Goal: Information Seeking & Learning: Learn about a topic

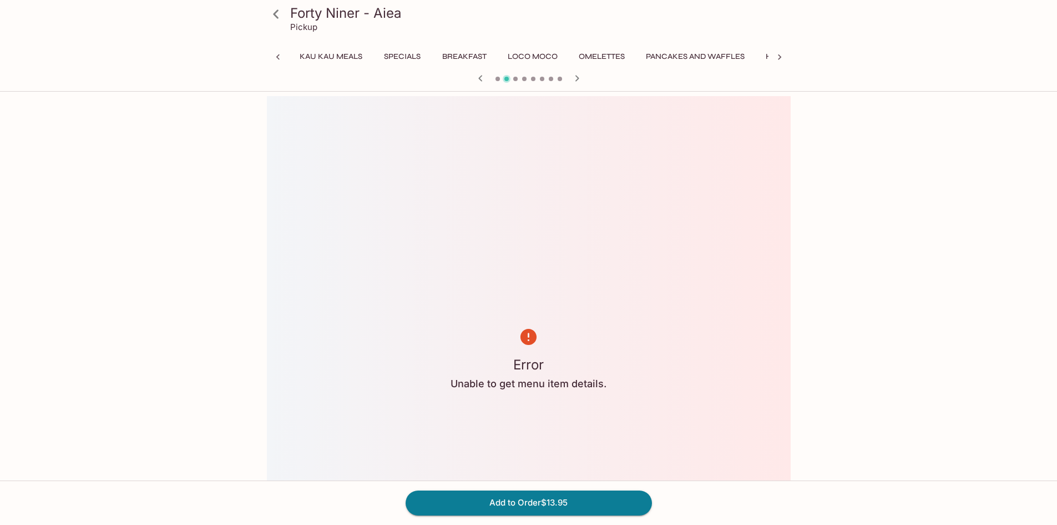
scroll to position [0, 192]
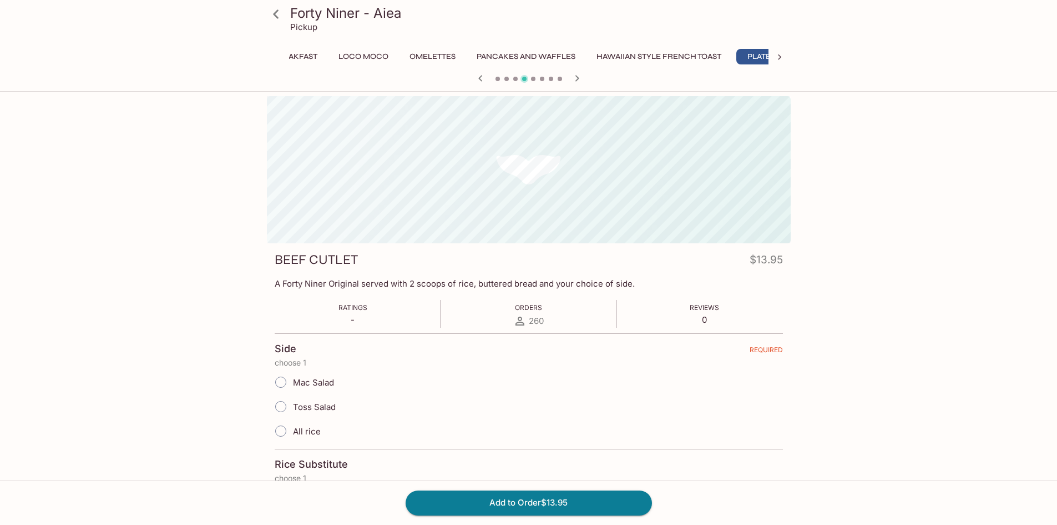
scroll to position [0, 192]
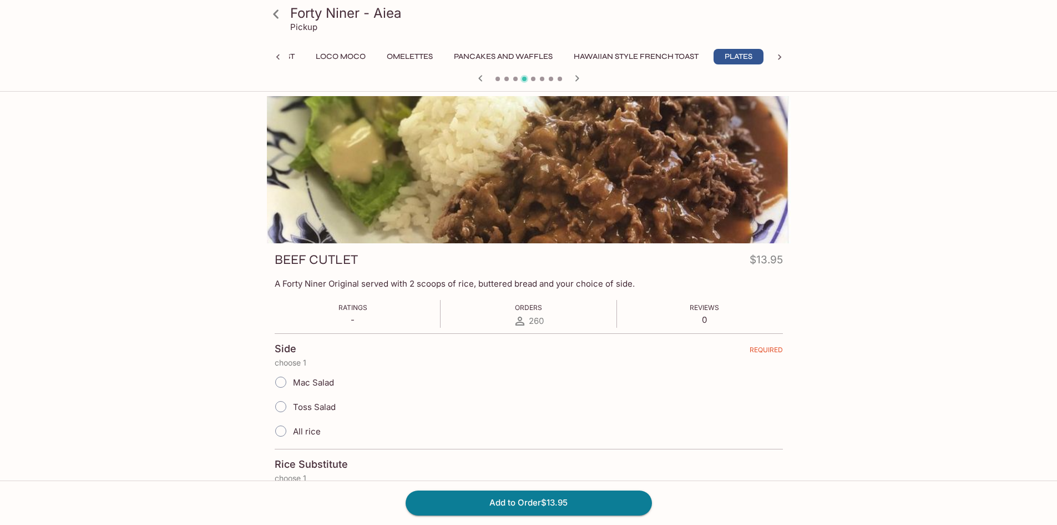
click at [481, 75] on icon "button" at bounding box center [480, 78] width 13 height 13
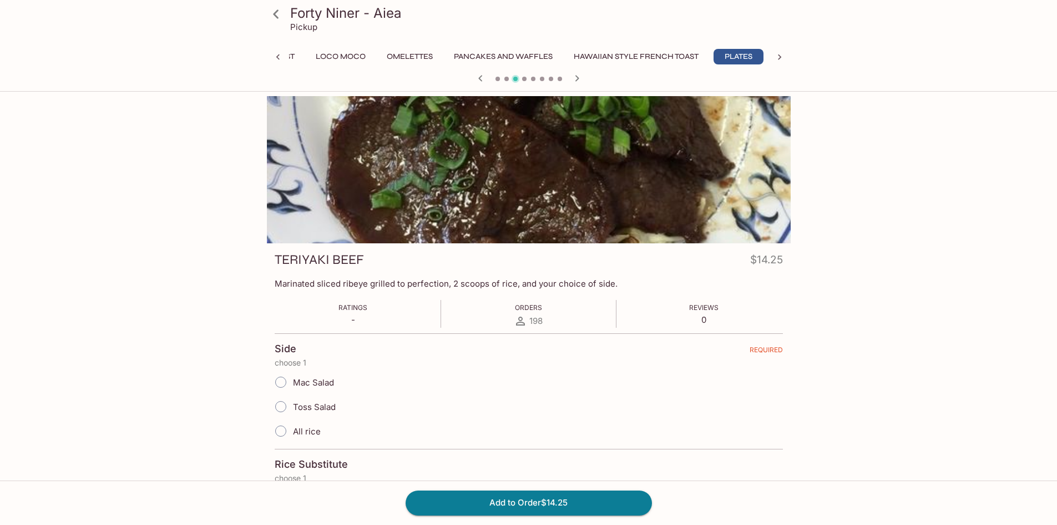
click at [481, 75] on icon "button" at bounding box center [480, 78] width 13 height 13
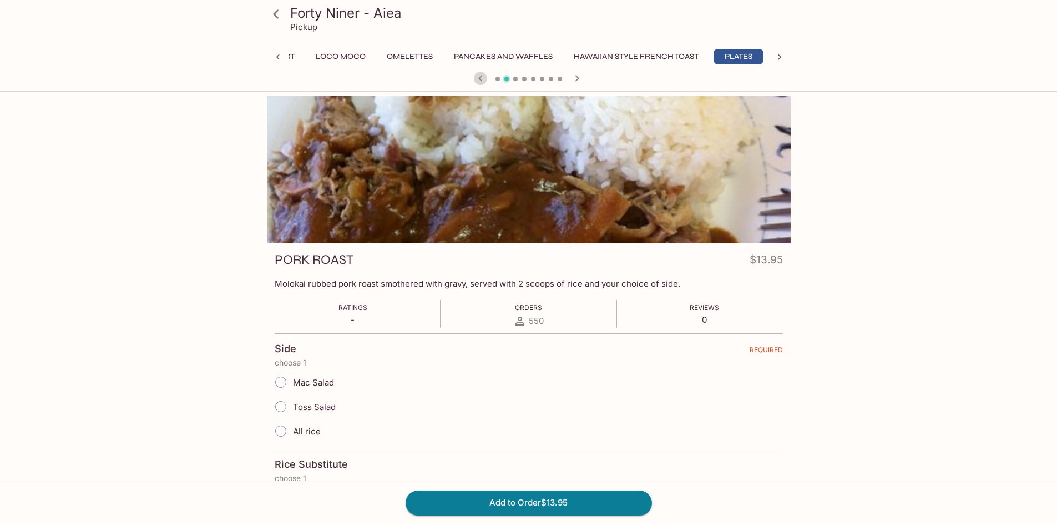
click at [481, 75] on icon "button" at bounding box center [480, 78] width 13 height 13
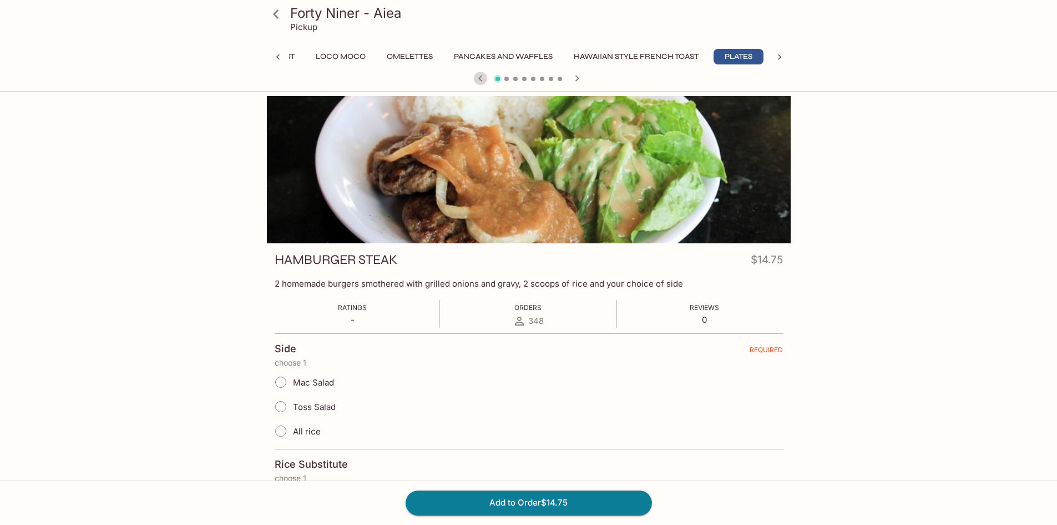
click at [481, 75] on icon "button" at bounding box center [480, 78] width 13 height 13
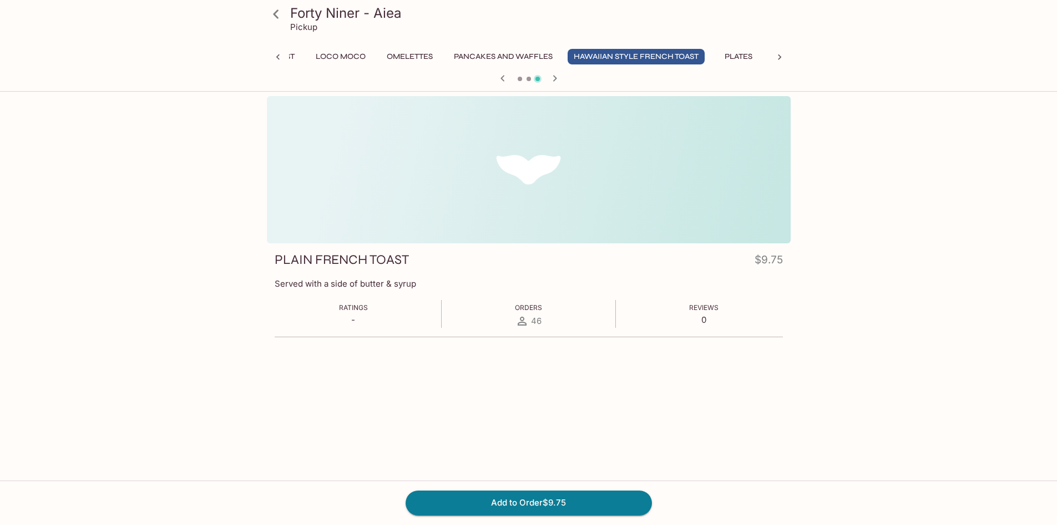
click at [276, 56] on icon at bounding box center [278, 57] width 11 height 11
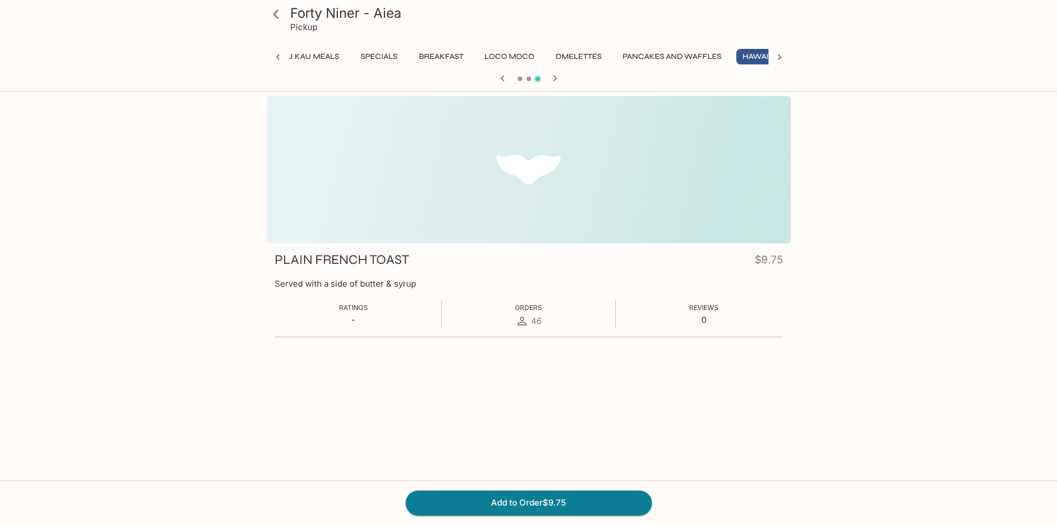
scroll to position [0, 0]
click at [277, 54] on div "Kau Kau Meals Specials Breakfast Loco Moco Omelettes Pancakes and Waffles Hawai…" at bounding box center [529, 60] width 524 height 22
click at [394, 59] on button "Specials" at bounding box center [402, 57] width 50 height 16
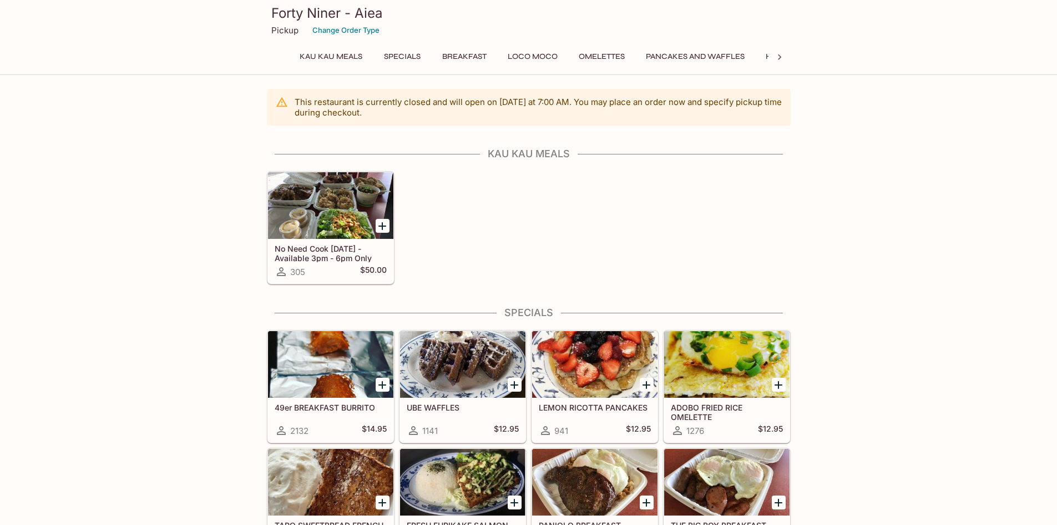
click at [337, 211] on div at bounding box center [330, 205] width 125 height 67
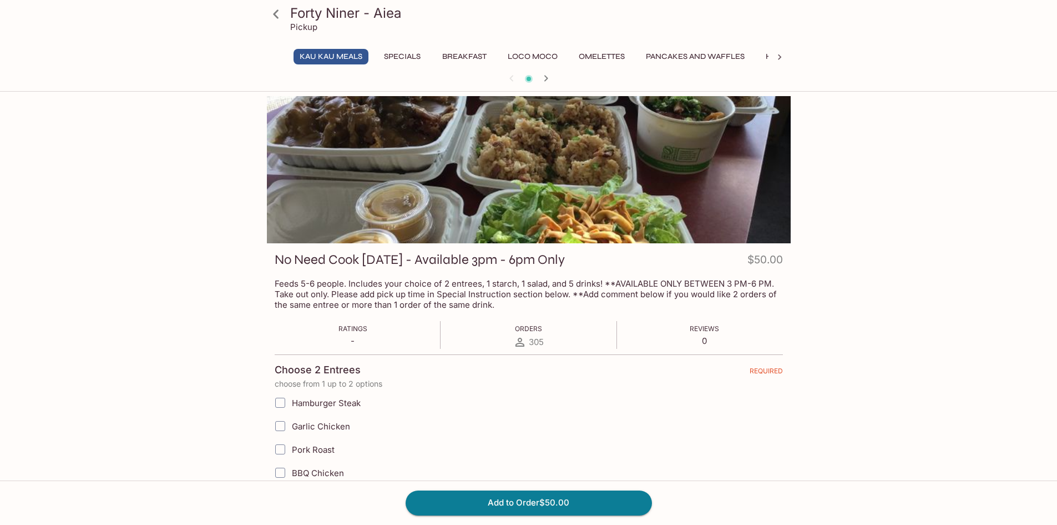
click at [402, 57] on button "Specials" at bounding box center [402, 57] width 50 height 16
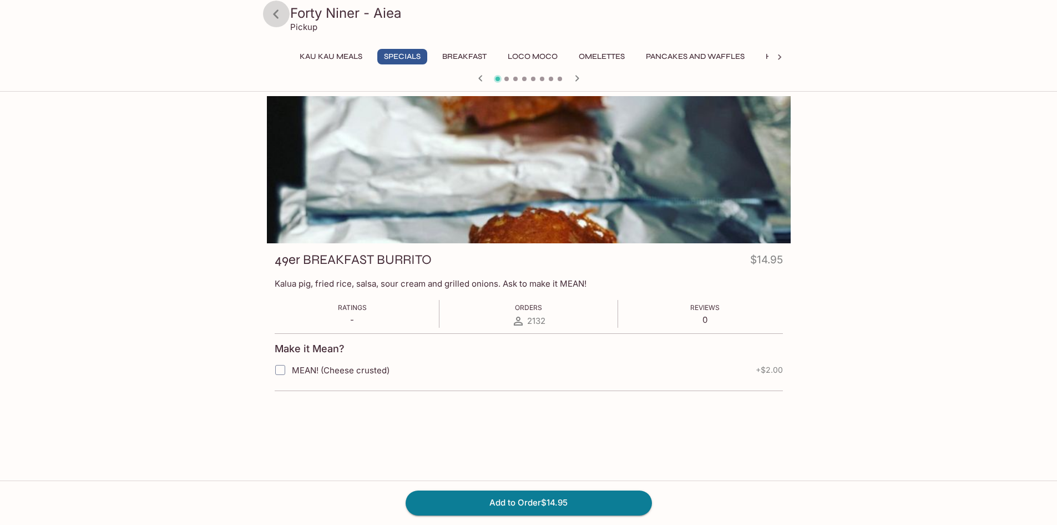
click at [276, 16] on icon at bounding box center [276, 13] width 6 height 9
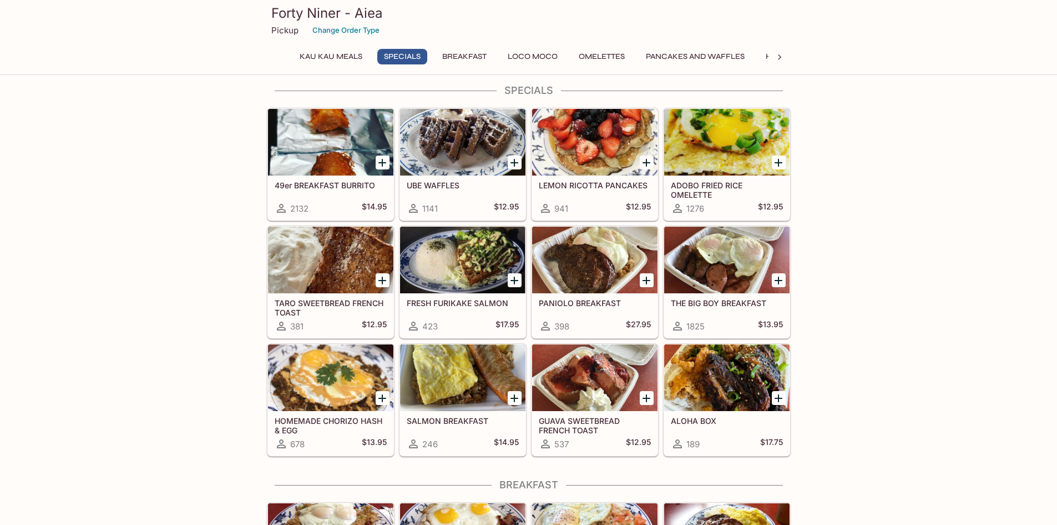
scroll to position [278, 0]
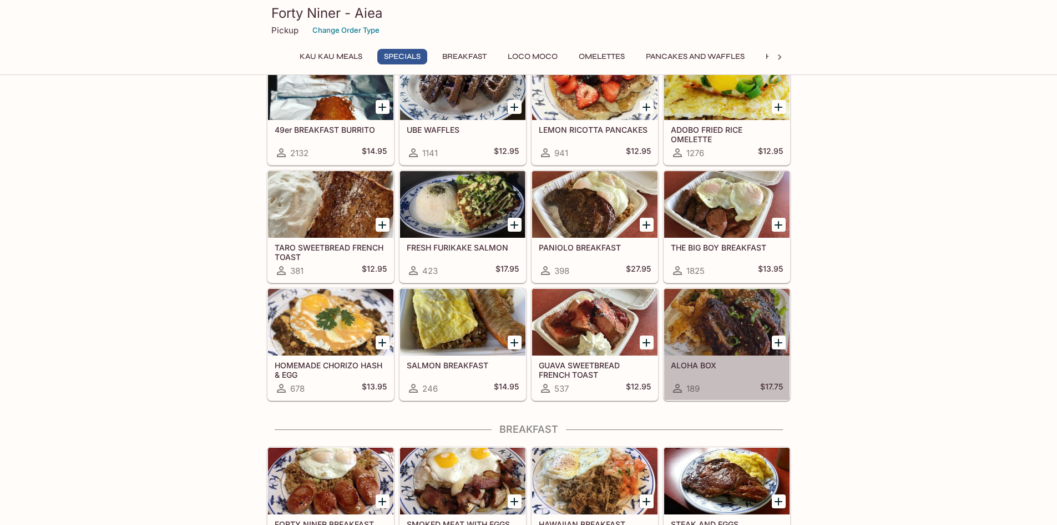
click at [712, 329] on div at bounding box center [726, 322] width 125 height 67
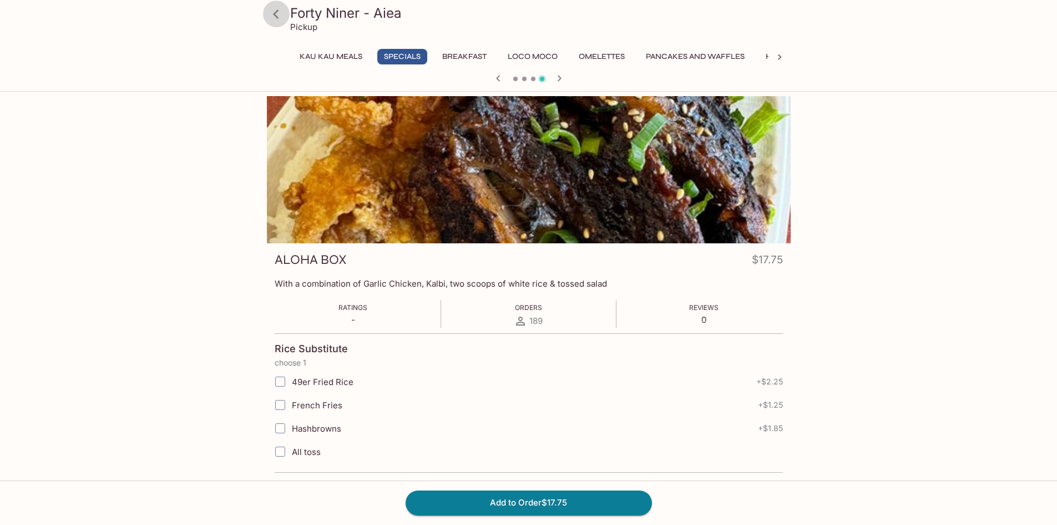
click at [281, 18] on icon at bounding box center [275, 13] width 19 height 19
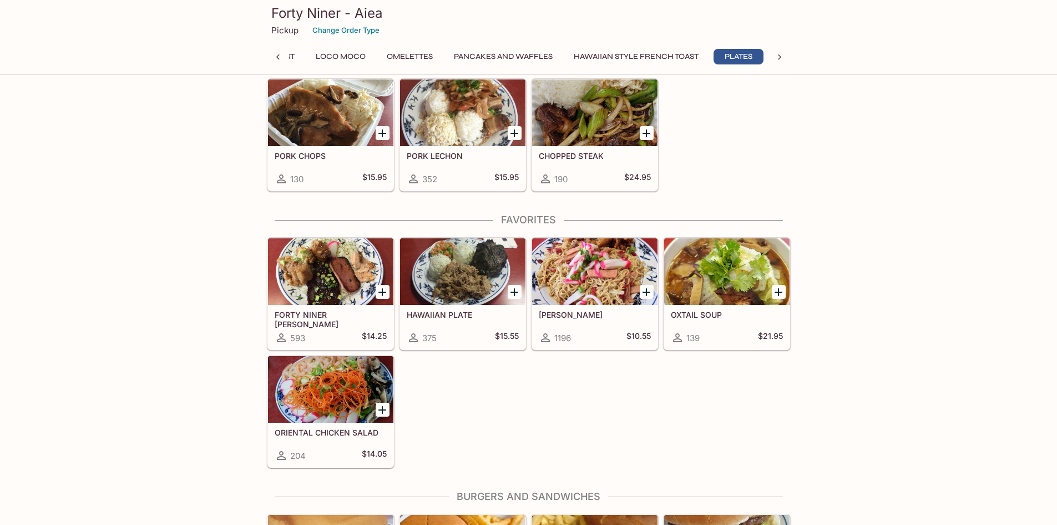
scroll to position [2165, 0]
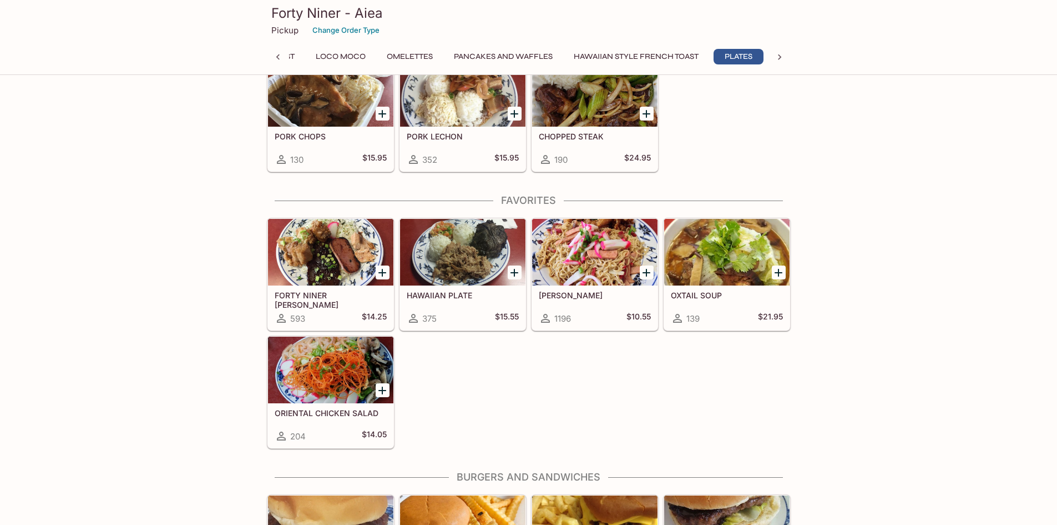
click at [339, 264] on div at bounding box center [330, 252] width 125 height 67
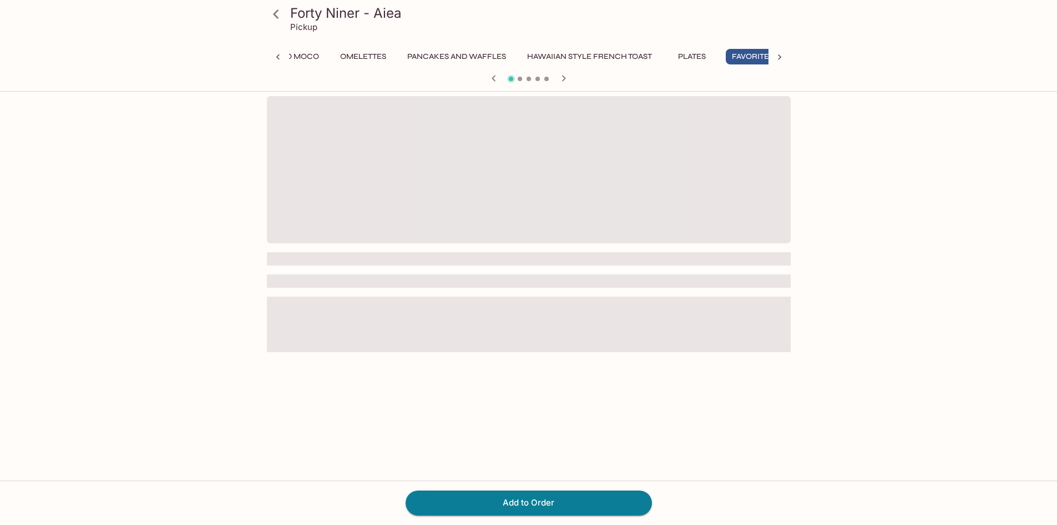
scroll to position [0, 255]
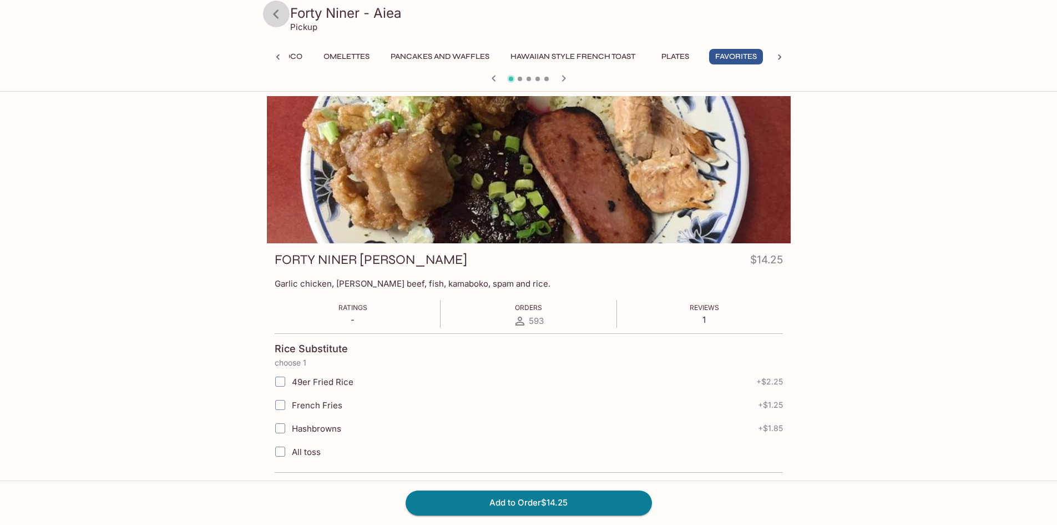
click at [281, 10] on icon at bounding box center [275, 13] width 19 height 19
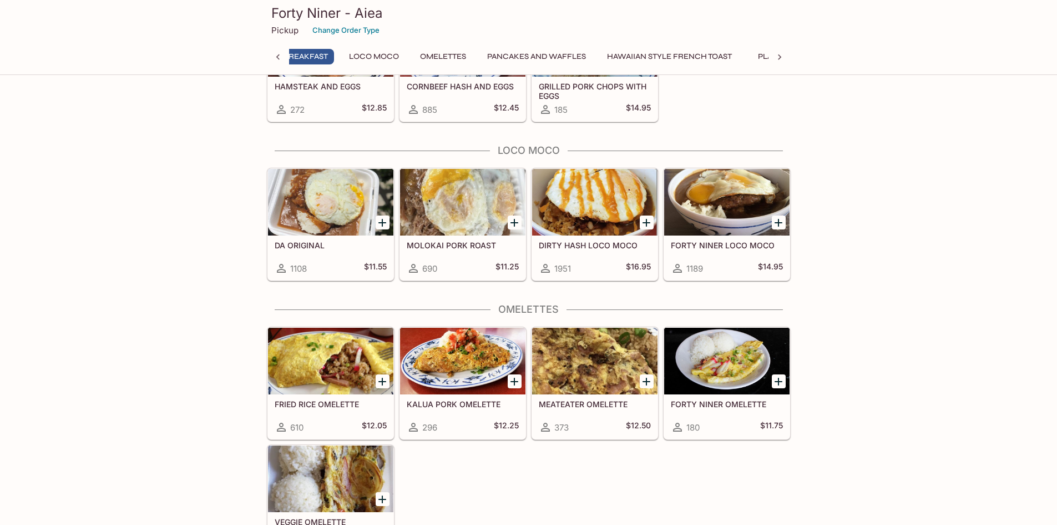
scroll to position [0, 147]
